Goal: Information Seeking & Learning: Understand process/instructions

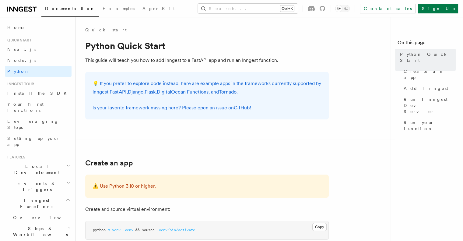
click at [40, 225] on span "Steps & Workflows" at bounding box center [39, 231] width 57 height 12
click at [34, 240] on span "Overview" at bounding box center [50, 245] width 63 height 5
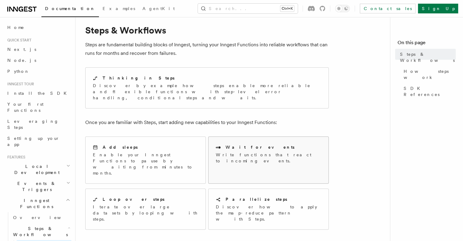
scroll to position [16, 0]
click at [240, 196] on h2 "Parallelize steps" at bounding box center [256, 199] width 62 height 6
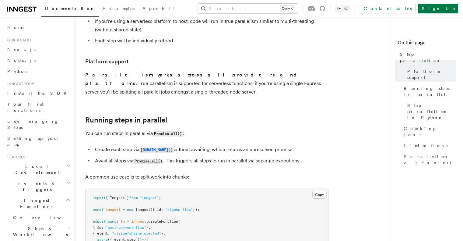
scroll to position [38, 0]
